Goal: Find specific page/section: Find specific page/section

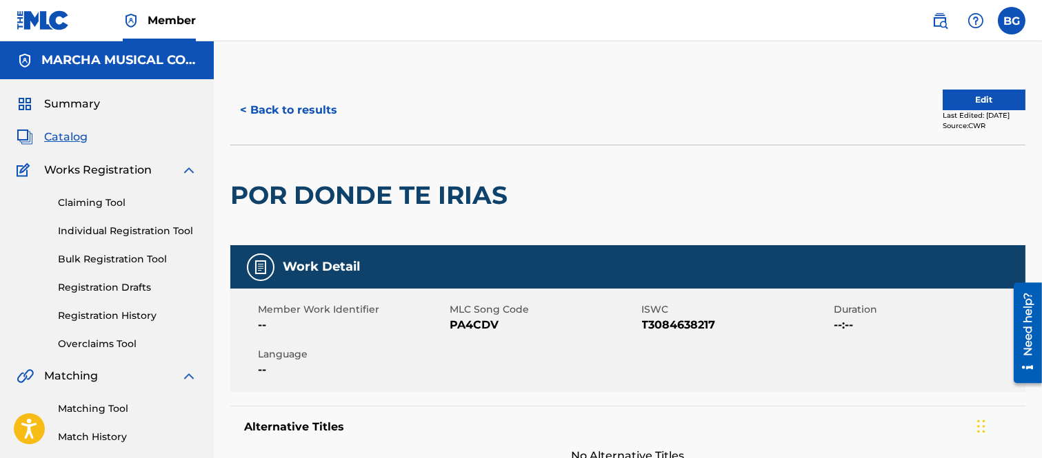
click at [243, 106] on button "< Back to results" at bounding box center [288, 110] width 116 height 34
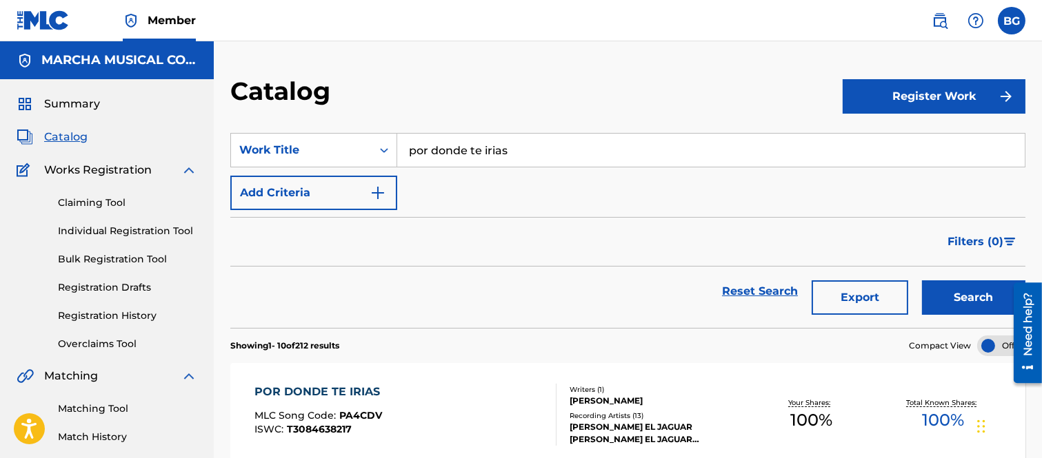
click at [553, 153] on input "por donde te irias" at bounding box center [710, 150] width 627 height 33
type input "p"
click at [476, 182] on strong "para" at bounding box center [470, 180] width 26 height 13
type input "un beso para el cielo"
click at [937, 288] on button "Search" at bounding box center [973, 298] width 103 height 34
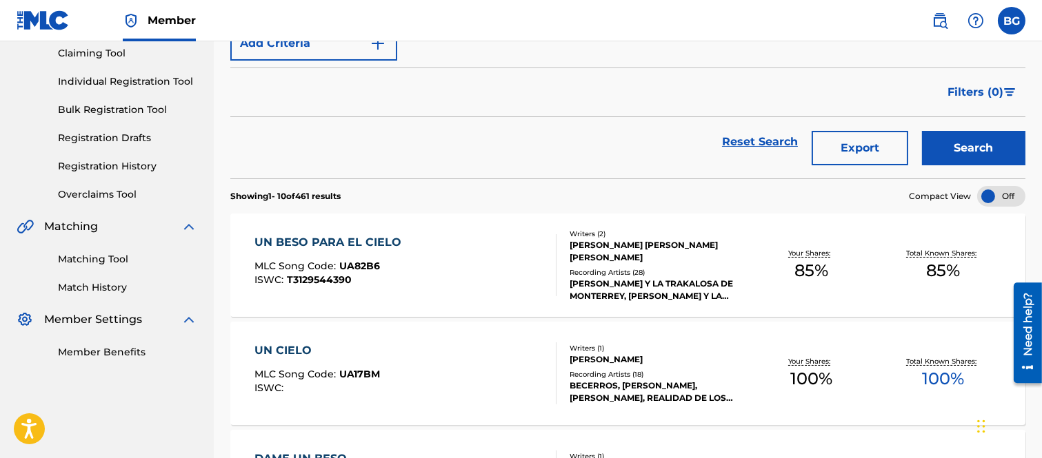
scroll to position [153, 0]
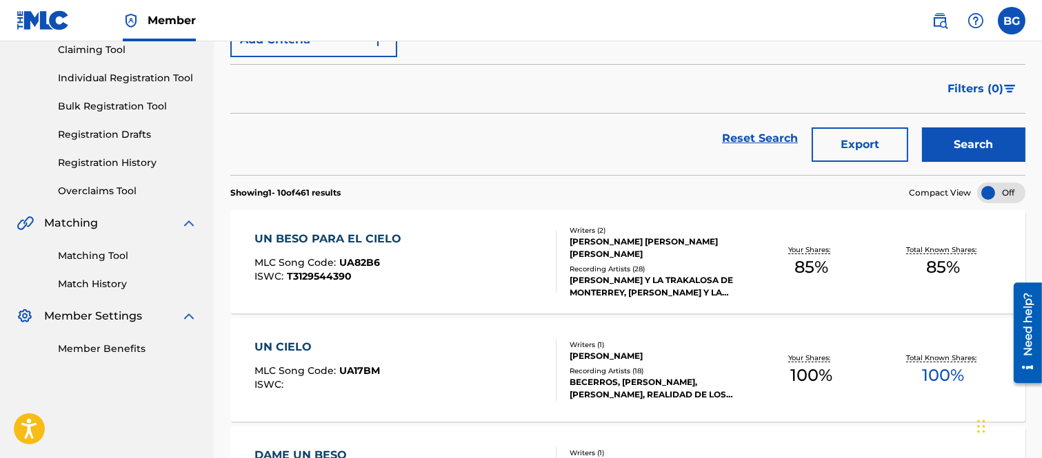
click at [305, 236] on div "UN BESO PARA EL CIELO" at bounding box center [331, 239] width 154 height 17
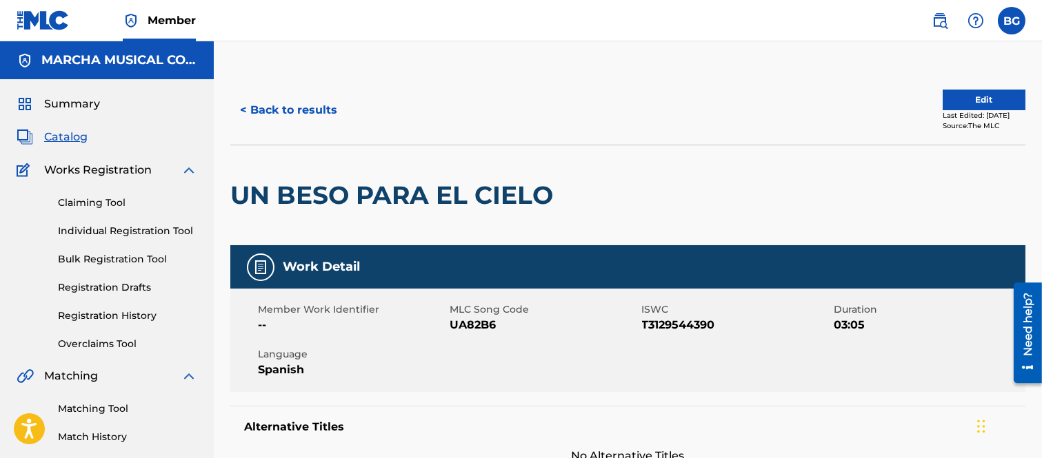
click at [245, 107] on button "< Back to results" at bounding box center [288, 110] width 116 height 34
